Goal: Information Seeking & Learning: Learn about a topic

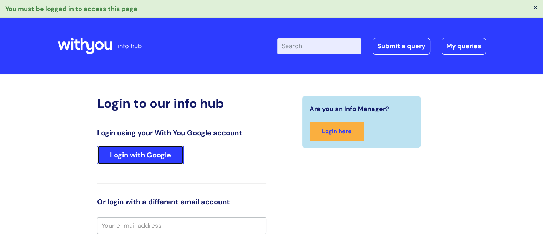
click at [151, 151] on link "Login with Google" at bounding box center [140, 155] width 87 height 19
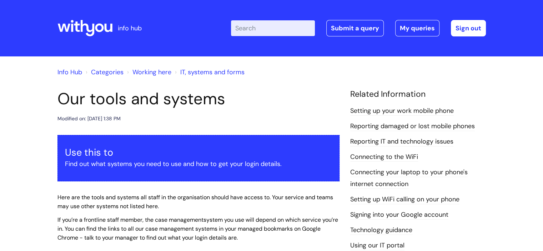
click at [250, 31] on input "Enter your search term here..." at bounding box center [273, 28] width 84 height 16
type input "long term sickness"
click button "Search" at bounding box center [0, 0] width 0 height 0
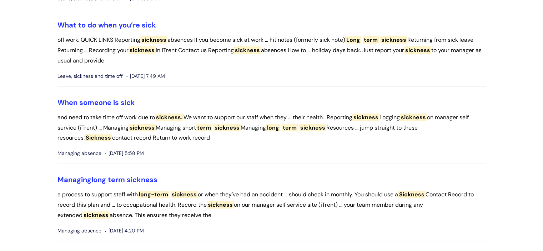
scroll to position [179, 0]
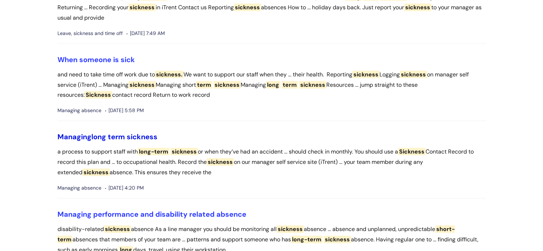
click at [123, 139] on span "term" at bounding box center [116, 136] width 17 height 9
